Goal: Navigation & Orientation: Understand site structure

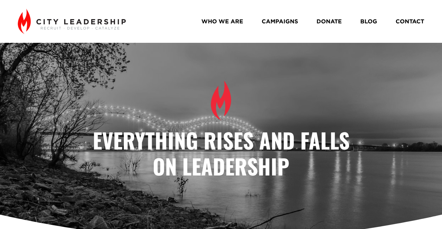
click at [221, 18] on link "WHO WE ARE" at bounding box center [222, 21] width 42 height 11
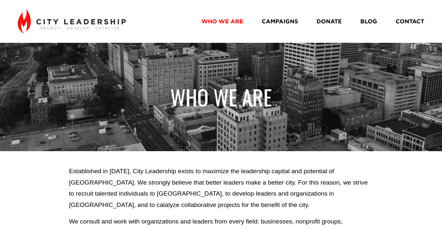
click at [285, 24] on link "CAMPAIGNS" at bounding box center [280, 21] width 36 height 11
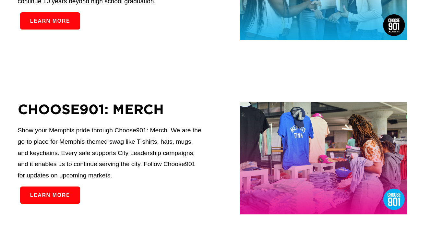
scroll to position [399, 0]
